Goal: Communication & Community: Answer question/provide support

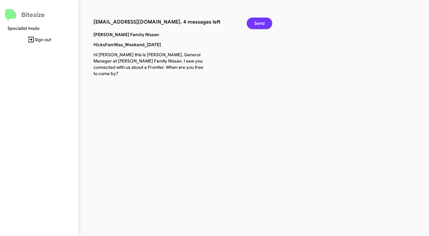
click at [264, 24] on span "Send" at bounding box center [260, 23] width 10 height 11
click at [264, 26] on span "Send" at bounding box center [260, 23] width 10 height 11
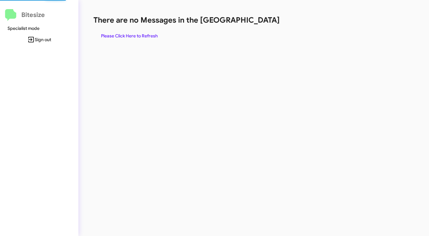
click at [264, 27] on div "There are no Messages in the Queue Please Click Here to Refresh" at bounding box center [225, 28] width 262 height 26
click at [263, 27] on div "There are no Messages in the Queue Please Click Here to Refresh" at bounding box center [225, 28] width 262 height 26
click at [137, 35] on span "Please Click Here to Refresh" at bounding box center [129, 35] width 57 height 11
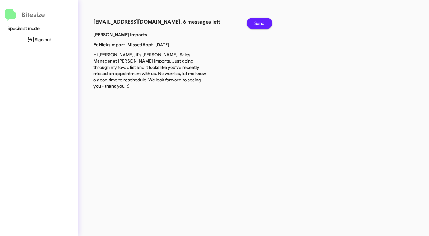
click at [259, 23] on span "Send" at bounding box center [260, 23] width 10 height 11
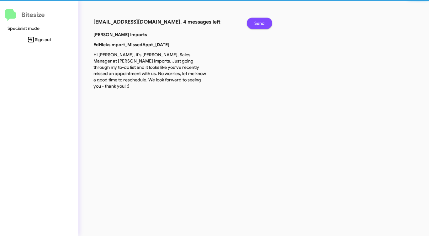
click at [259, 23] on span "Send" at bounding box center [260, 23] width 10 height 11
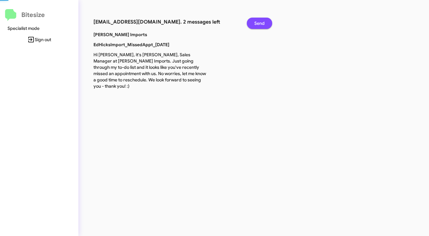
click at [259, 23] on span "Send" at bounding box center [260, 23] width 10 height 11
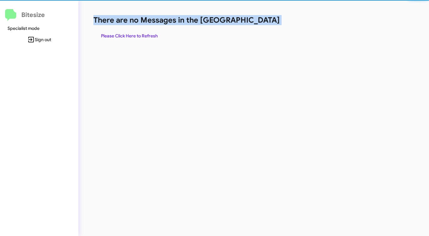
click at [259, 23] on h1 "There are no Messages in the Queue" at bounding box center [225, 20] width 262 height 10
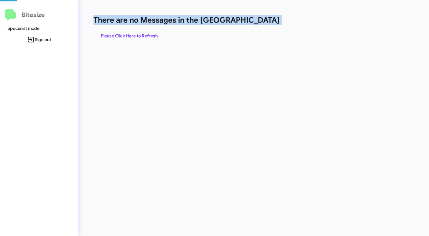
click at [259, 23] on h1 "There are no Messages in the Queue" at bounding box center [225, 20] width 262 height 10
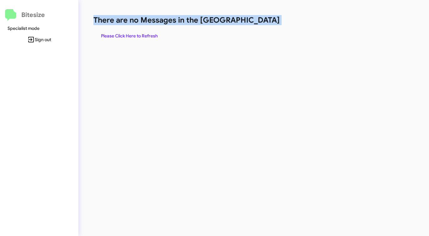
click at [259, 24] on h1 "There are no Messages in the Queue" at bounding box center [225, 20] width 262 height 10
click at [258, 24] on h1 "There are no Messages in the Queue" at bounding box center [225, 20] width 262 height 10
click at [149, 34] on span "Please Click Here to Refresh" at bounding box center [129, 35] width 57 height 11
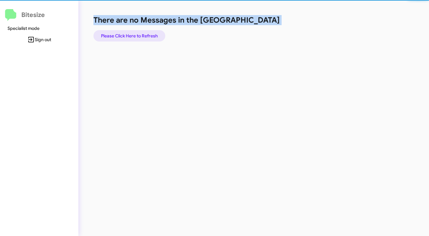
click at [149, 34] on span "Please Click Here to Refresh" at bounding box center [129, 35] width 57 height 11
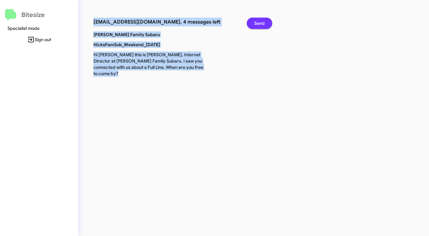
click at [264, 24] on span "Send" at bounding box center [260, 23] width 10 height 11
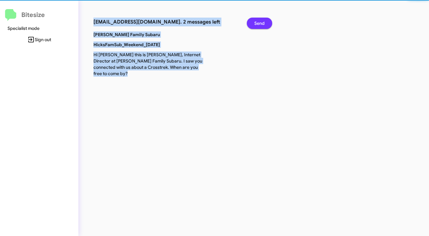
click at [264, 24] on span "Send" at bounding box center [260, 23] width 10 height 11
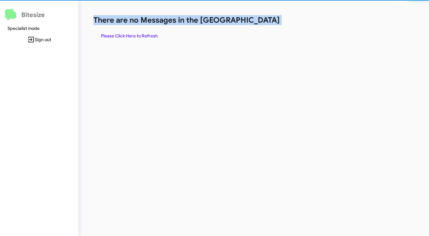
click at [264, 24] on h1 "There are no Messages in the Queue" at bounding box center [225, 20] width 262 height 10
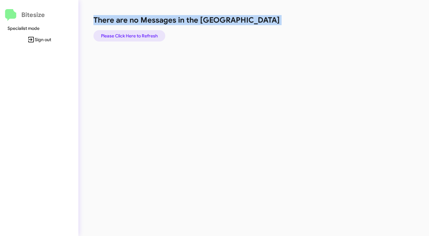
click at [147, 35] on span "Please Click Here to Refresh" at bounding box center [129, 35] width 57 height 11
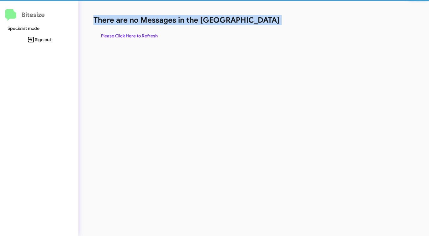
click at [147, 35] on span "Please Click Here to Refresh" at bounding box center [129, 35] width 57 height 11
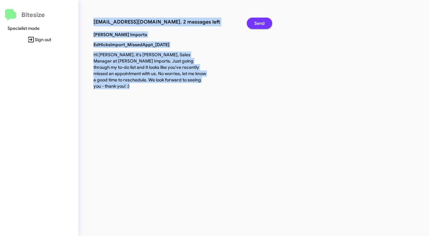
click at [258, 20] on span "Send" at bounding box center [260, 23] width 10 height 11
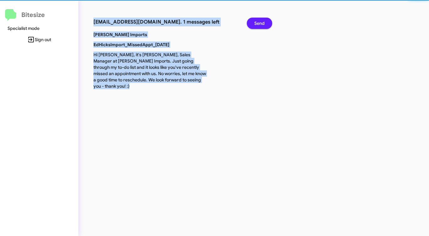
click at [258, 20] on span "Send" at bounding box center [260, 23] width 10 height 11
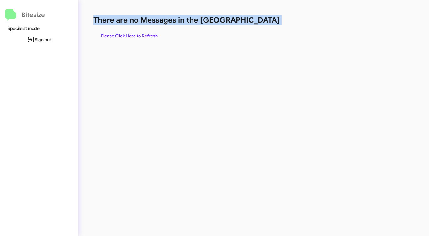
click at [258, 20] on h1 "There are no Messages in the Queue" at bounding box center [225, 20] width 262 height 10
drag, startPoint x: 258, startPoint y: 20, endPoint x: 253, endPoint y: 23, distance: 5.7
click at [258, 20] on h1 "There are no Messages in the Queue" at bounding box center [225, 20] width 262 height 10
click at [142, 34] on span "Please Click Here to Refresh" at bounding box center [129, 35] width 57 height 11
click at [153, 34] on span "Please Click Here to Refresh" at bounding box center [129, 35] width 57 height 11
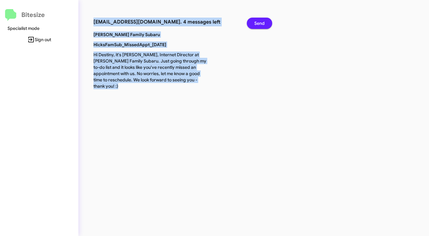
click at [270, 24] on button "Send" at bounding box center [259, 23] width 25 height 11
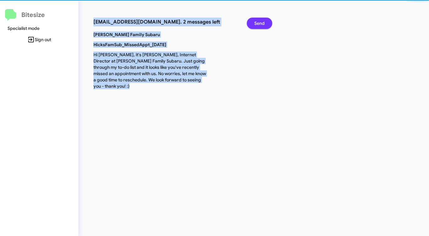
click at [270, 24] on button "Send" at bounding box center [259, 23] width 25 height 11
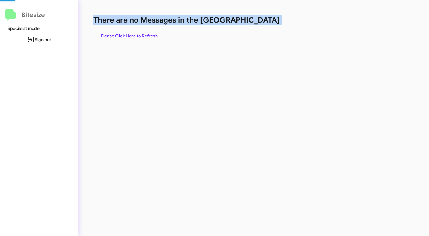
click at [270, 24] on h1 "There are no Messages in the Queue" at bounding box center [225, 20] width 262 height 10
click at [130, 37] on span "Please Click Here to Refresh" at bounding box center [129, 35] width 57 height 11
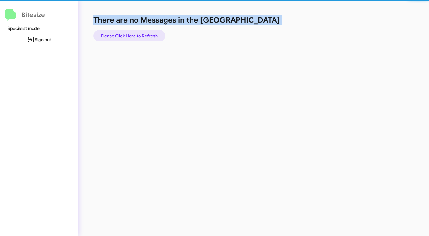
click at [130, 36] on span "Please Click Here to Refresh" at bounding box center [129, 35] width 57 height 11
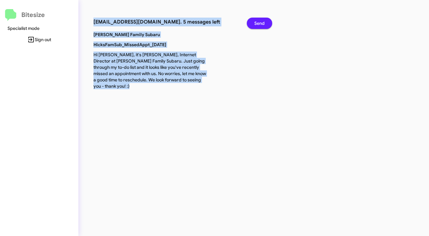
click at [258, 22] on span "Send" at bounding box center [260, 23] width 10 height 11
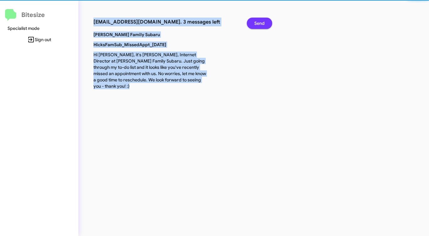
click at [258, 22] on span "Send" at bounding box center [260, 23] width 10 height 11
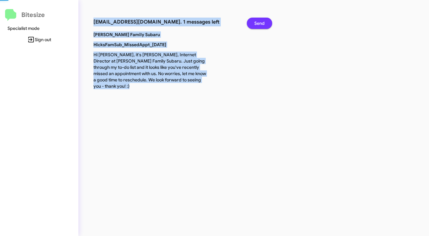
click at [258, 22] on span "Send" at bounding box center [260, 23] width 10 height 11
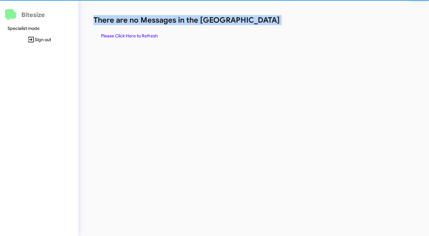
click at [258, 22] on h1 "There are no Messages in the Queue" at bounding box center [225, 20] width 262 height 10
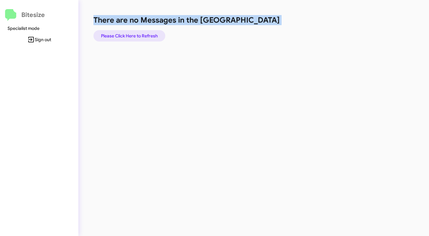
click at [136, 35] on span "Please Click Here to Refresh" at bounding box center [129, 35] width 57 height 11
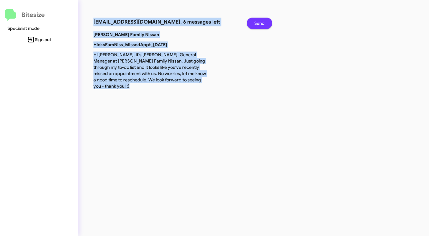
click at [263, 21] on span "Send" at bounding box center [260, 23] width 10 height 11
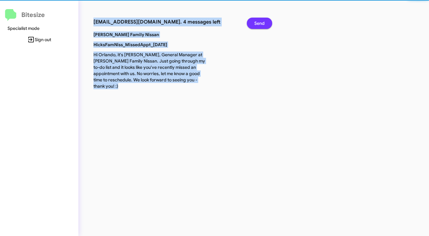
click at [263, 21] on span "Send" at bounding box center [260, 23] width 10 height 11
click at [263, 20] on span "Send" at bounding box center [260, 23] width 10 height 11
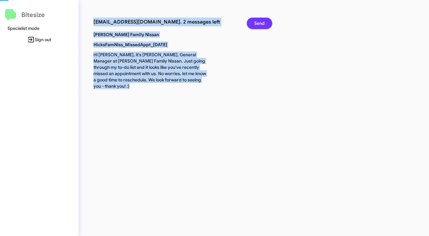
click at [263, 20] on span "Send" at bounding box center [260, 23] width 10 height 11
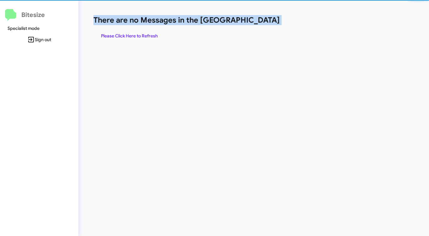
click at [263, 20] on h1 "There are no Messages in the Queue" at bounding box center [225, 20] width 262 height 10
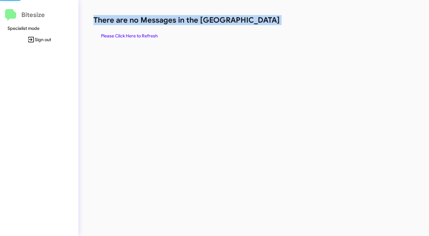
click at [263, 20] on h1 "There are no Messages in the Queue" at bounding box center [225, 20] width 262 height 10
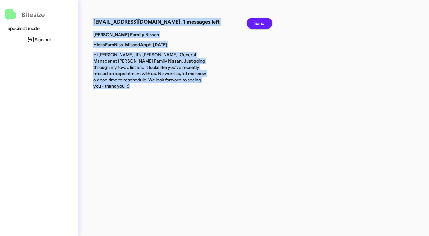
click at [262, 23] on span "Send" at bounding box center [260, 23] width 10 height 11
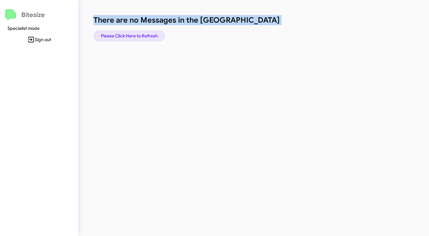
click at [137, 36] on span "Please Click Here to Refresh" at bounding box center [129, 35] width 57 height 11
click at [133, 36] on span "Please Click Here to Refresh" at bounding box center [129, 35] width 57 height 11
click at [145, 35] on span "Please Click Here to Refresh" at bounding box center [129, 35] width 57 height 11
click at [145, 36] on span "Please Click Here to Refresh" at bounding box center [129, 35] width 57 height 11
